Goal: Information Seeking & Learning: Learn about a topic

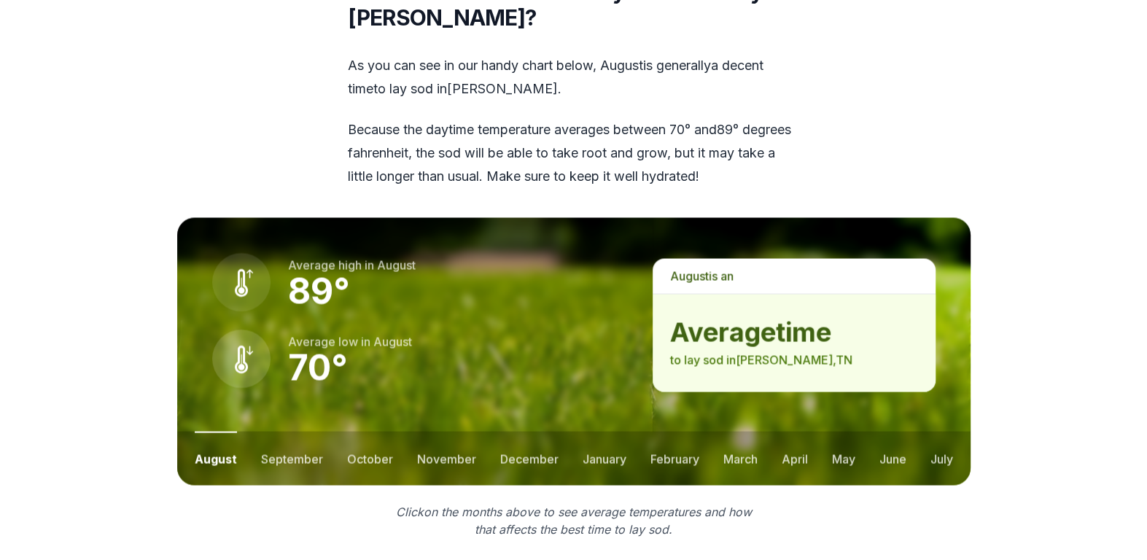
scroll to position [1916, 0]
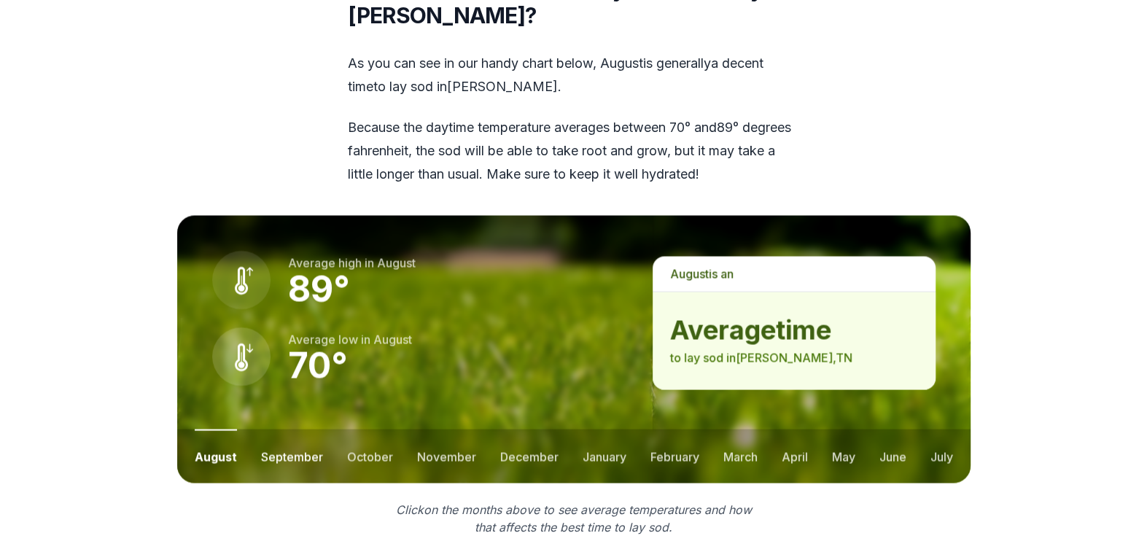
click at [289, 457] on button "september" at bounding box center [292, 456] width 62 height 54
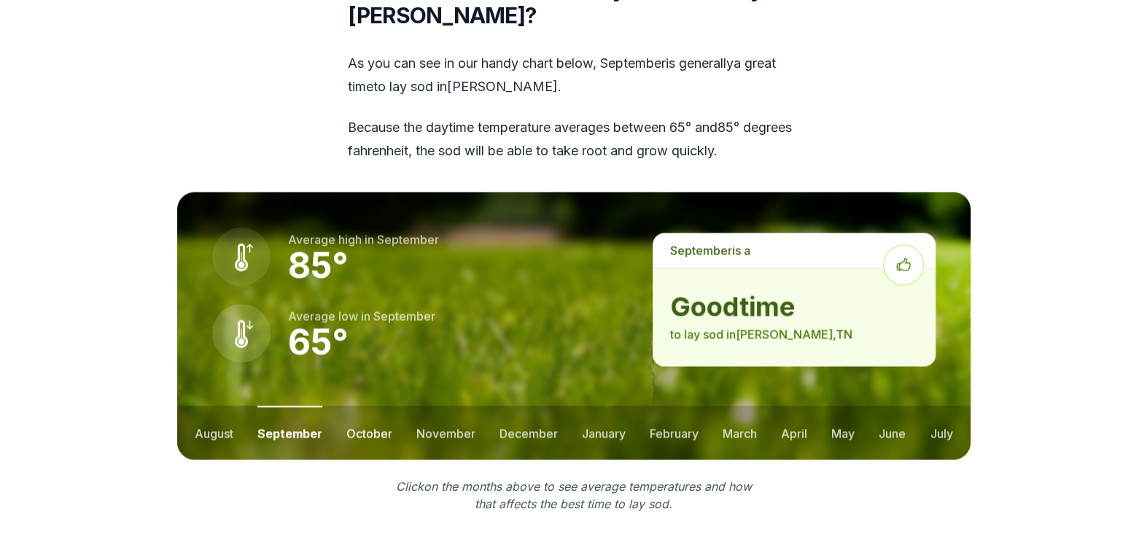
click at [356, 434] on button "october" at bounding box center [369, 433] width 46 height 54
click at [433, 428] on button "november" at bounding box center [445, 433] width 59 height 54
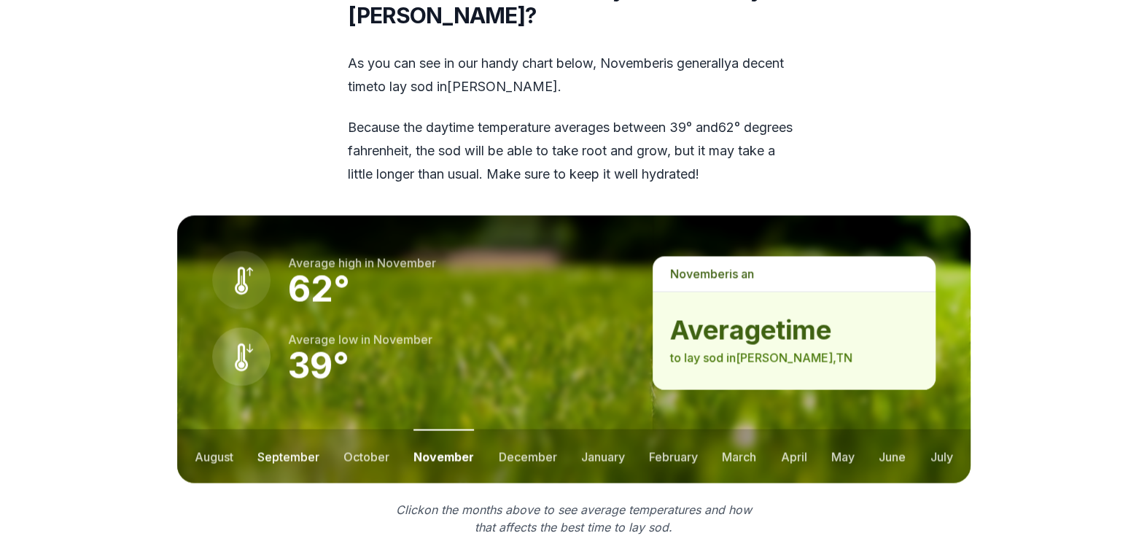
click at [295, 450] on button "september" at bounding box center [288, 456] width 62 height 54
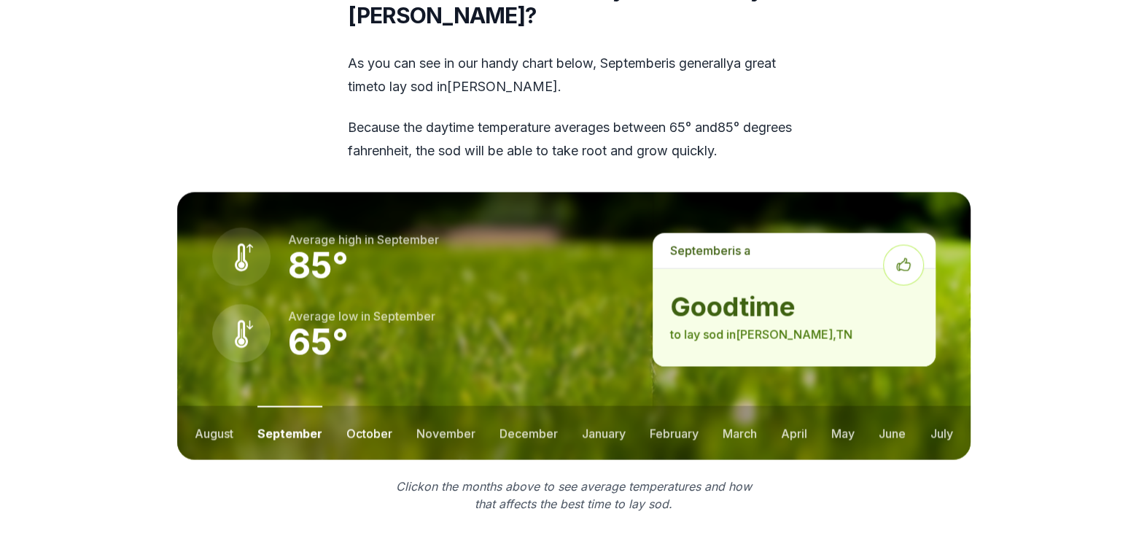
click at [357, 435] on button "october" at bounding box center [369, 433] width 46 height 54
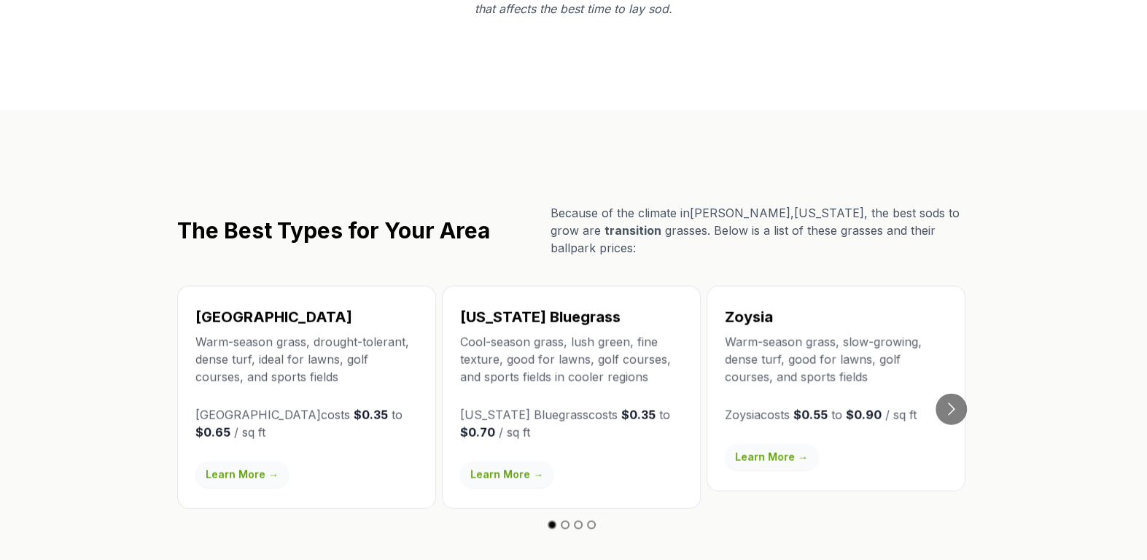
scroll to position [2438, 0]
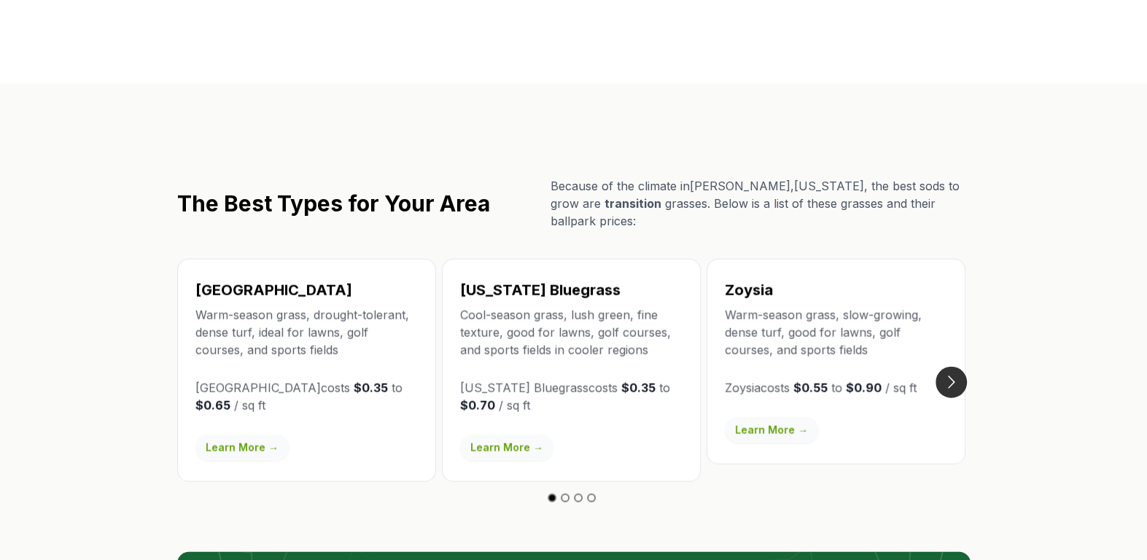
click at [949, 386] on button "Go to next slide" at bounding box center [951, 382] width 31 height 31
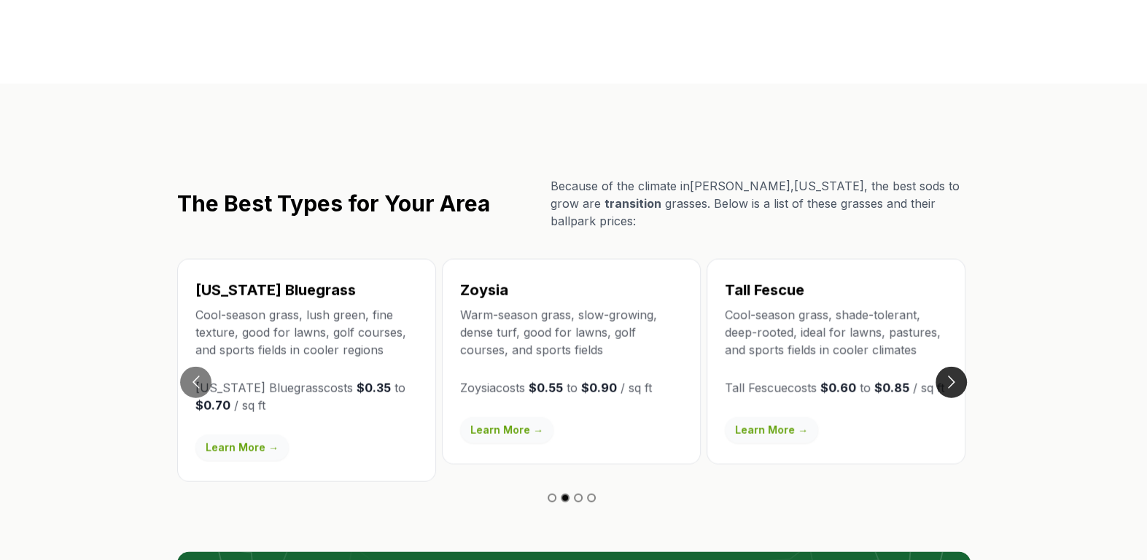
click at [960, 381] on button "Go to next slide" at bounding box center [951, 382] width 31 height 31
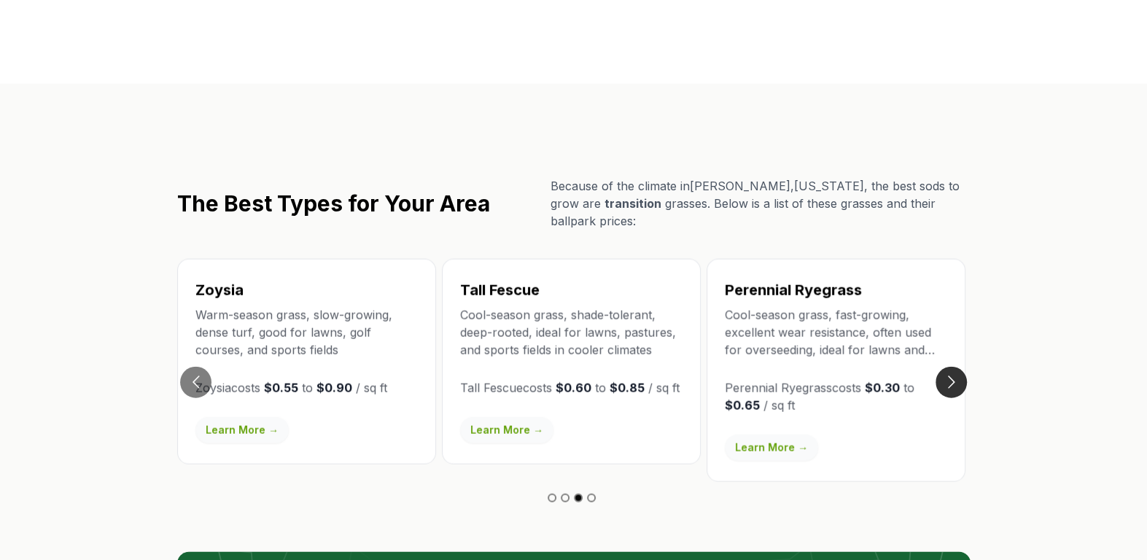
click at [954, 380] on button "Go to next slide" at bounding box center [951, 382] width 31 height 31
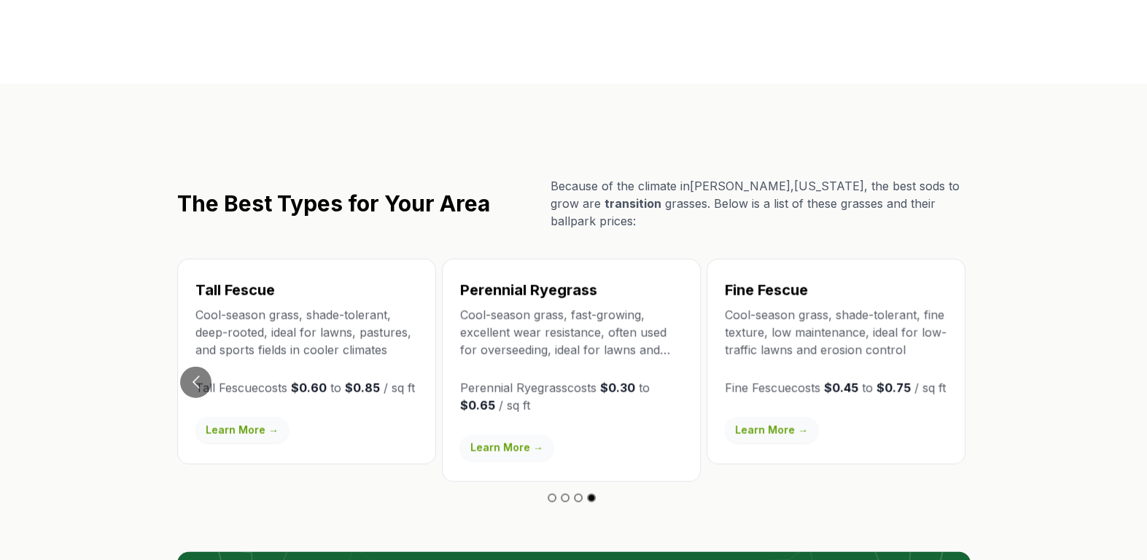
click at [516, 446] on link "Learn More →" at bounding box center [506, 448] width 93 height 26
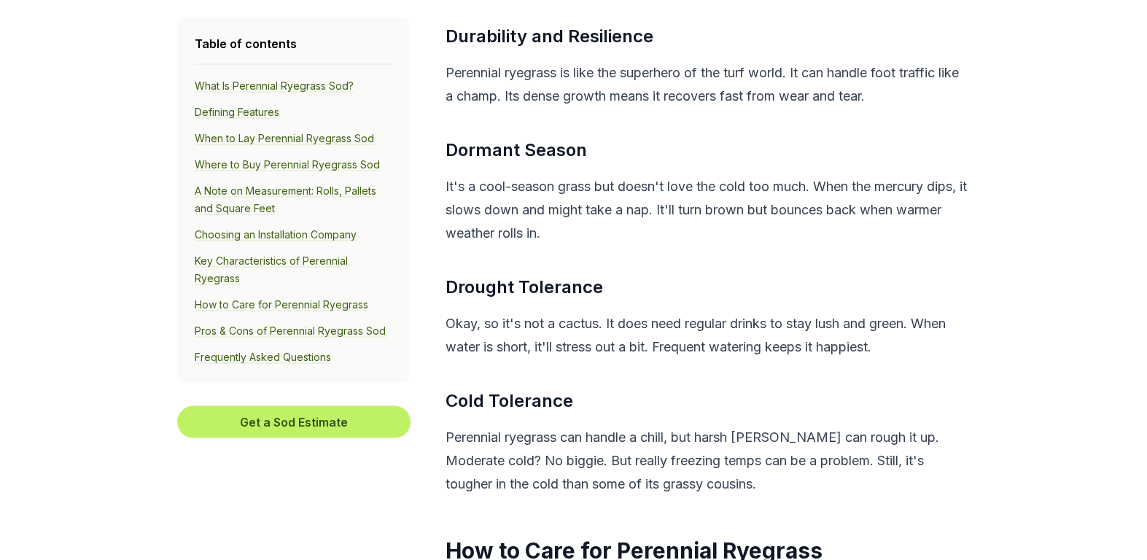
scroll to position [6286, 0]
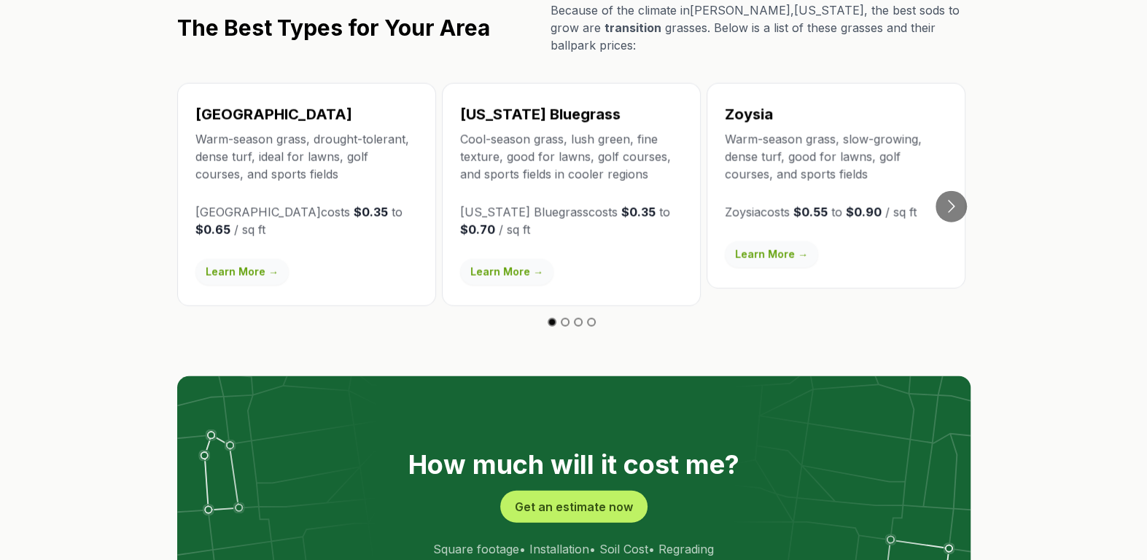
scroll to position [2633, 0]
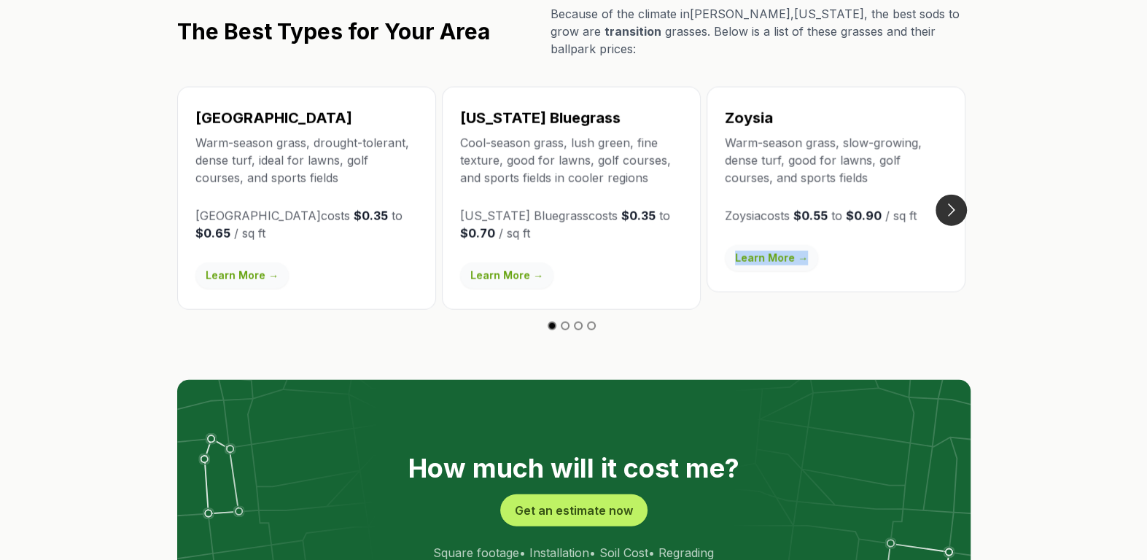
click at [947, 199] on button "Go to next slide" at bounding box center [951, 210] width 31 height 31
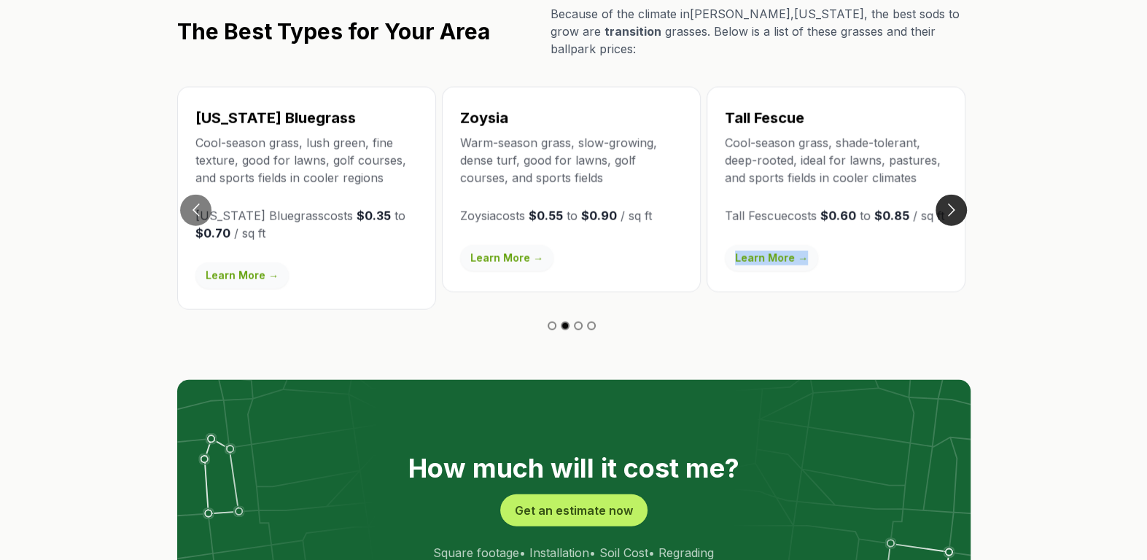
click at [952, 208] on button "Go to next slide" at bounding box center [951, 210] width 31 height 31
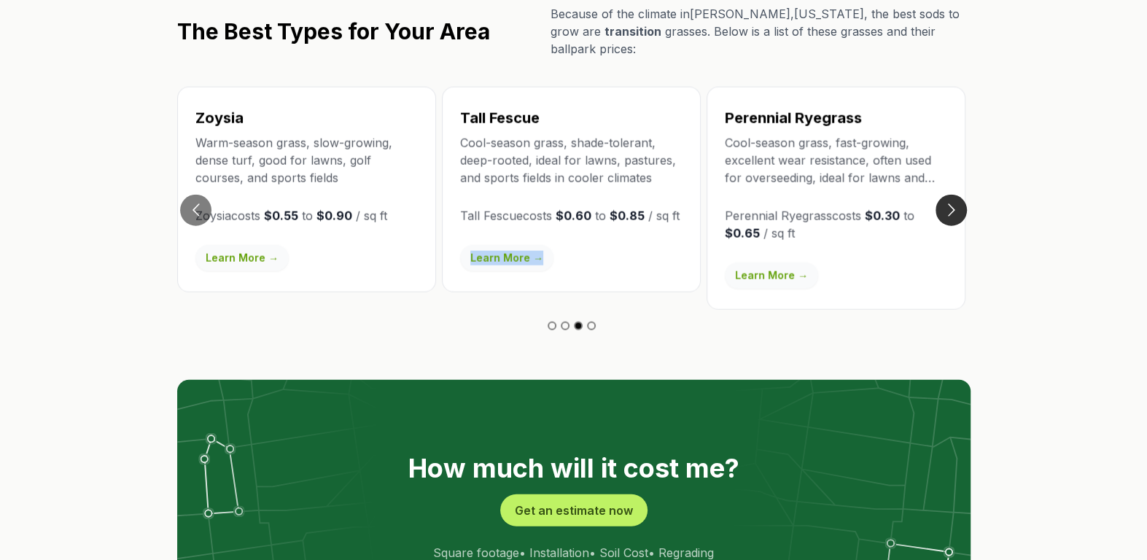
click at [950, 204] on button "Go to next slide" at bounding box center [951, 210] width 31 height 31
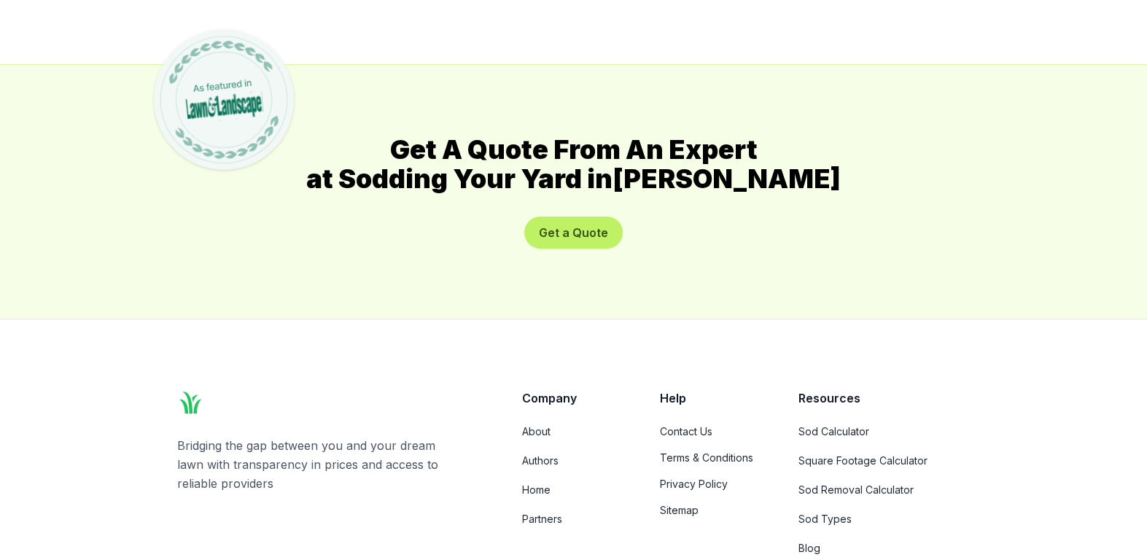
scroll to position [7885, 0]
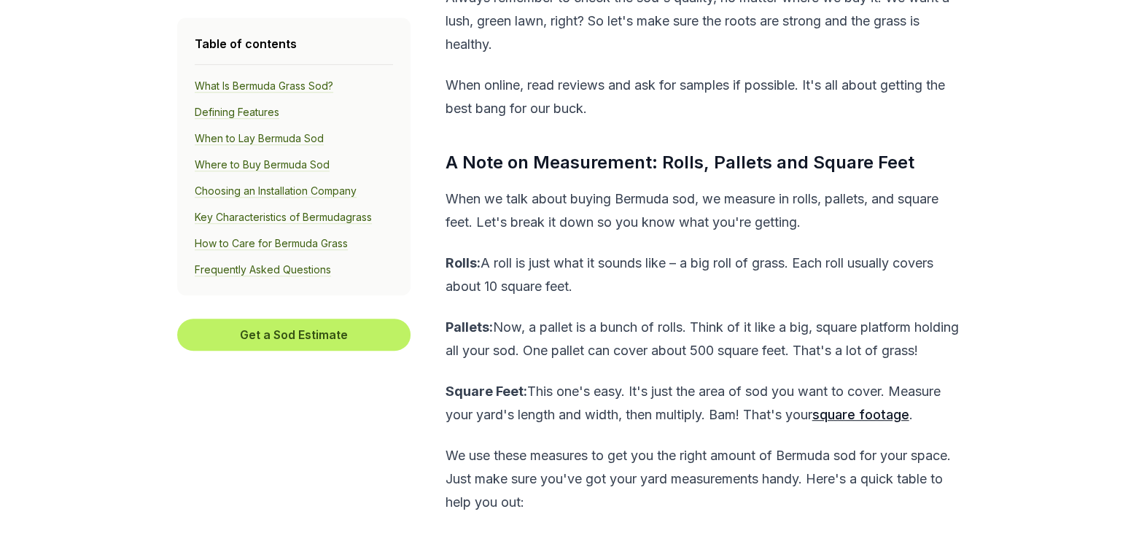
scroll to position [4772, 0]
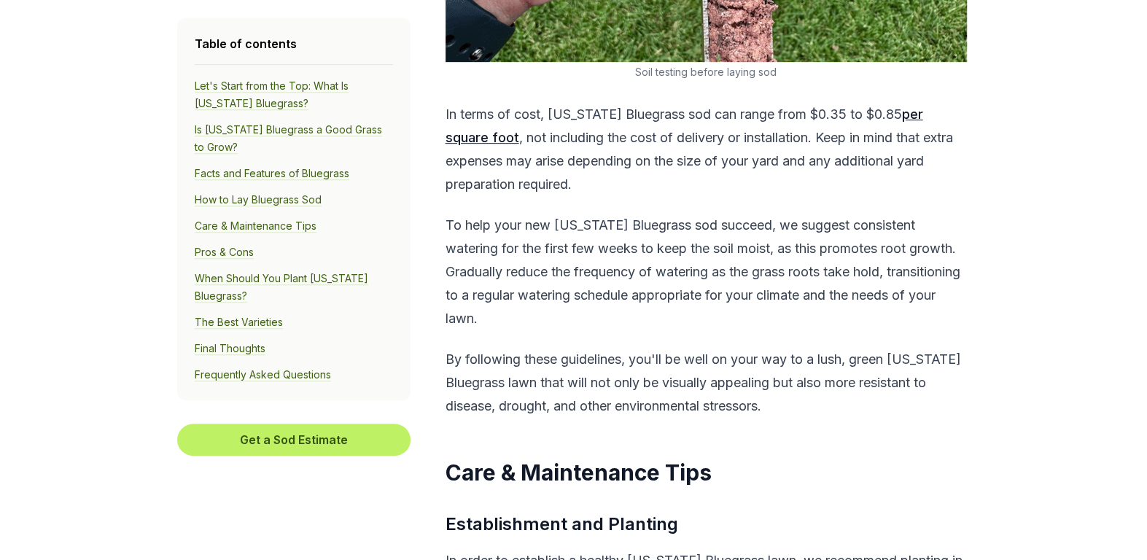
scroll to position [4758, 0]
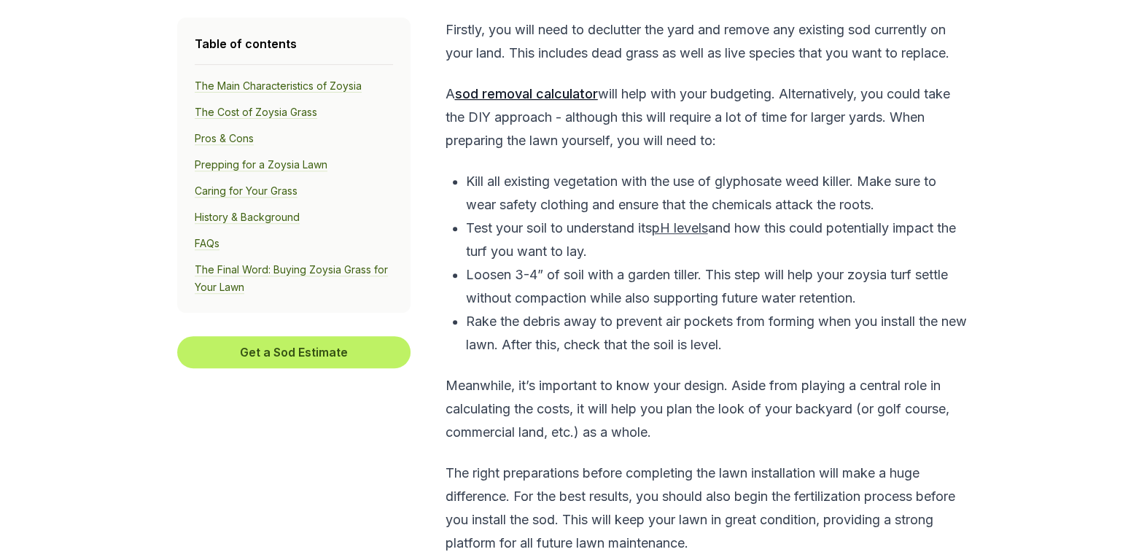
scroll to position [4596, 0]
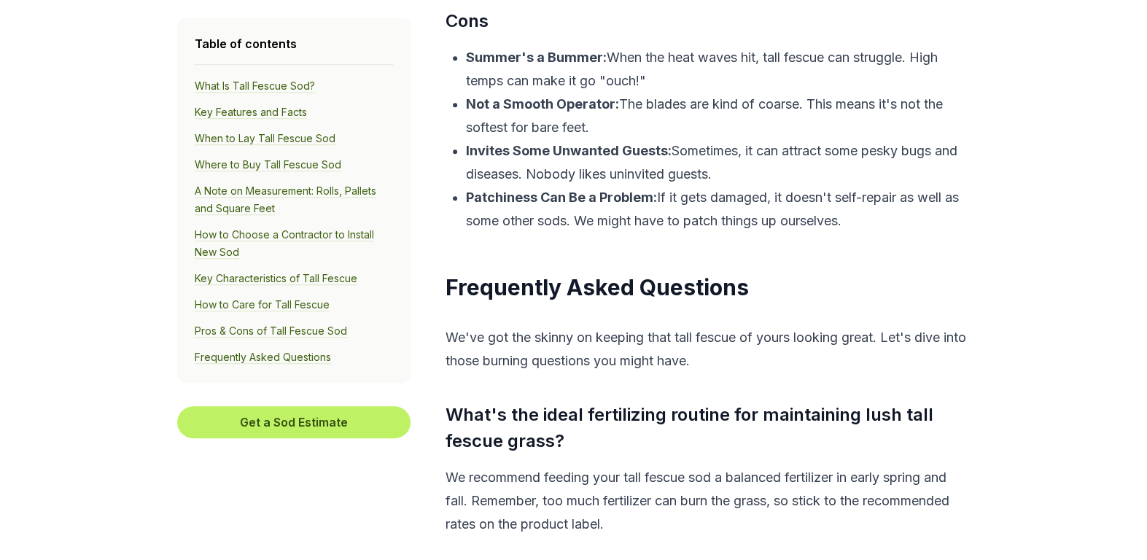
scroll to position [9025, 0]
